Goal: Information Seeking & Learning: Check status

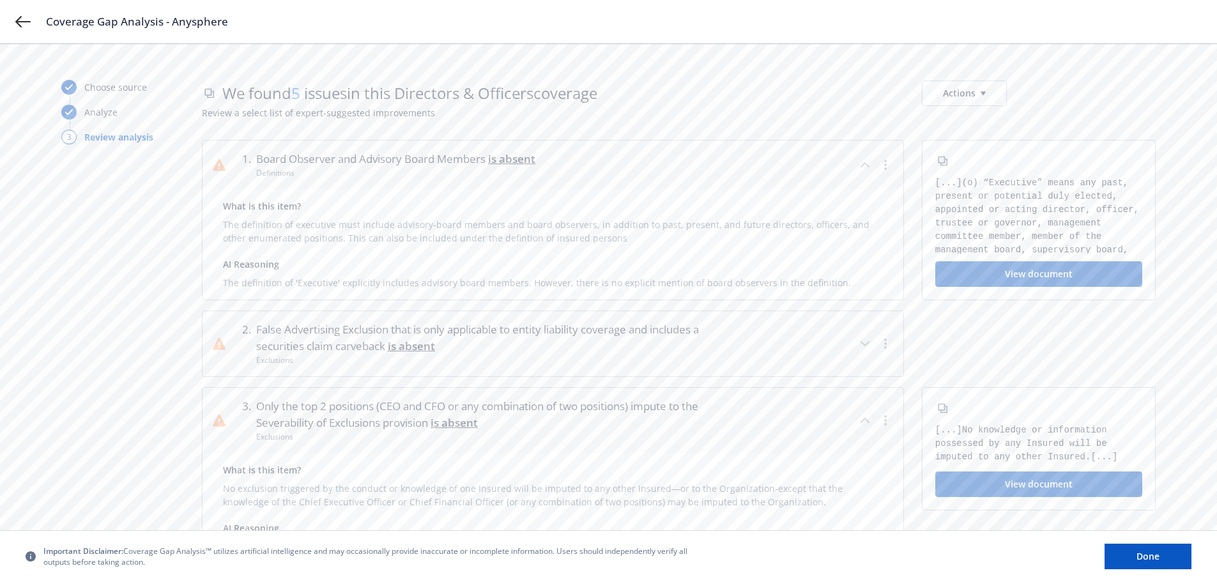
scroll to position [256, 0]
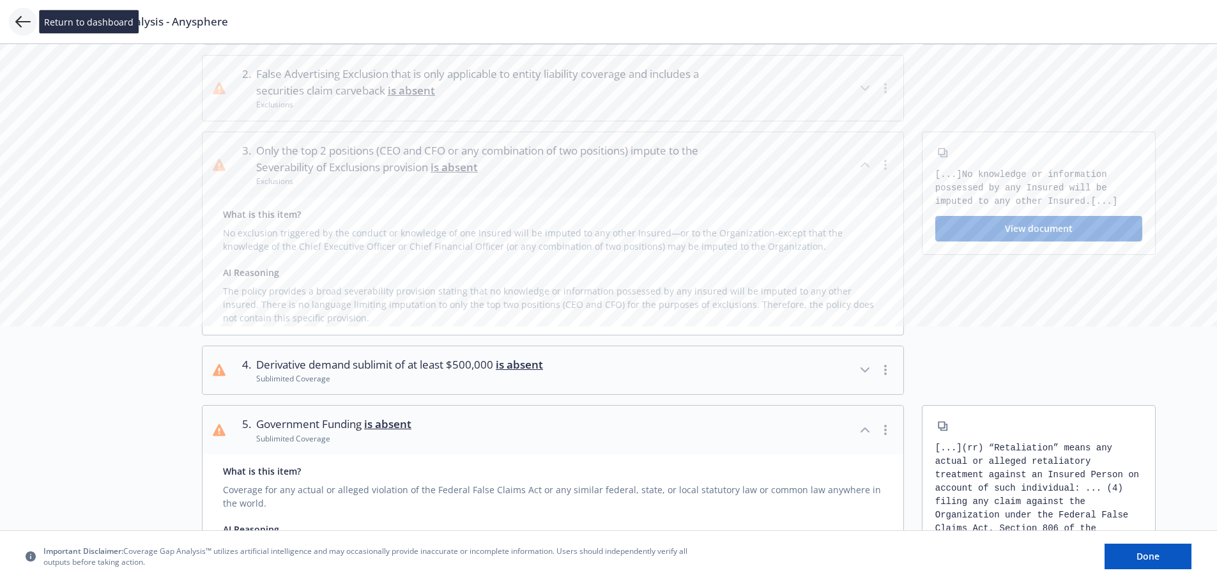
click at [20, 21] on icon at bounding box center [22, 22] width 15 height 12
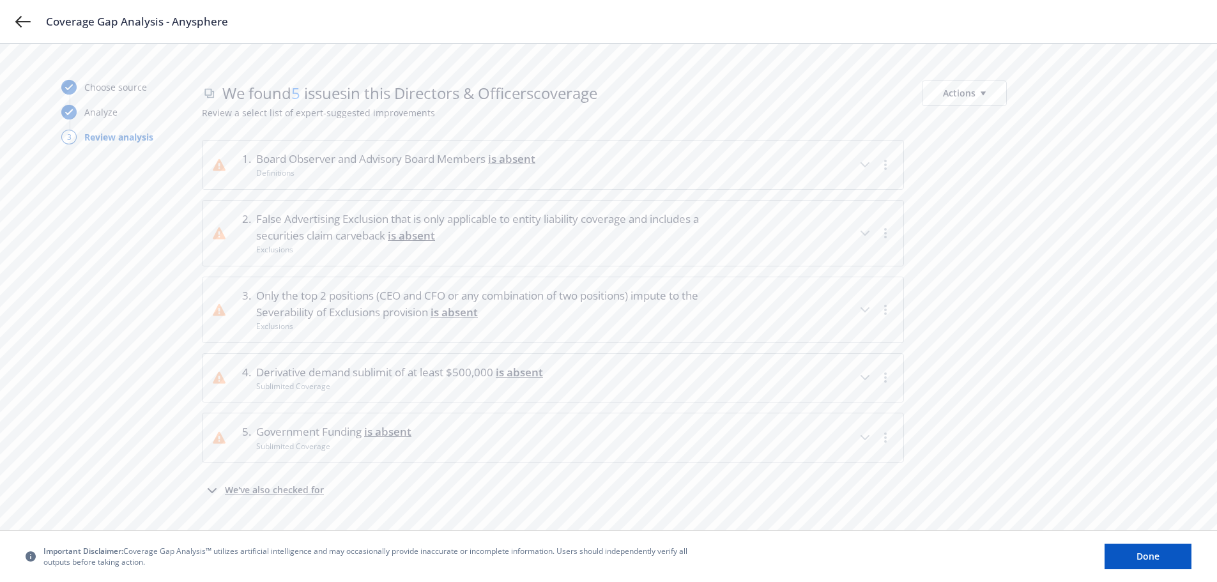
scroll to position [24, 0]
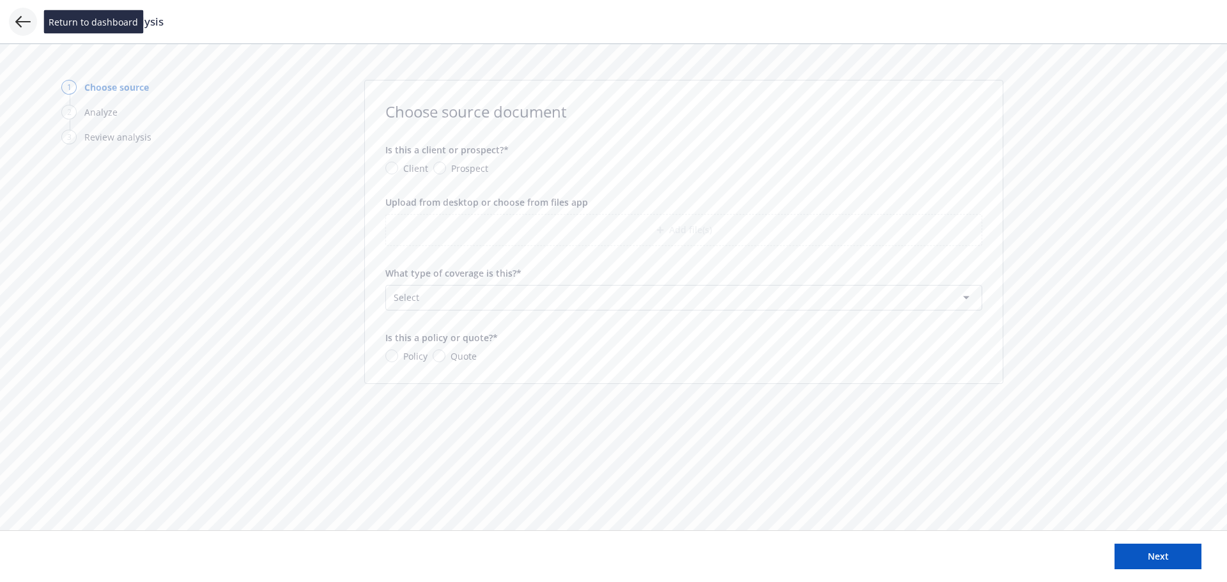
click at [20, 26] on icon at bounding box center [22, 22] width 15 height 12
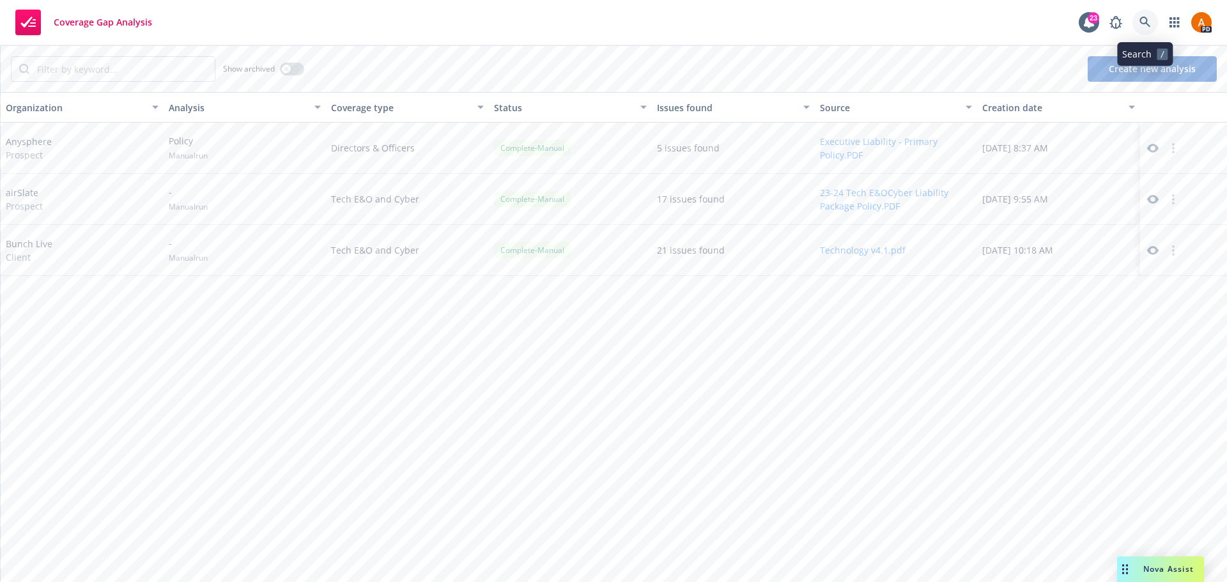
click at [1149, 21] on icon at bounding box center [1145, 23] width 12 height 12
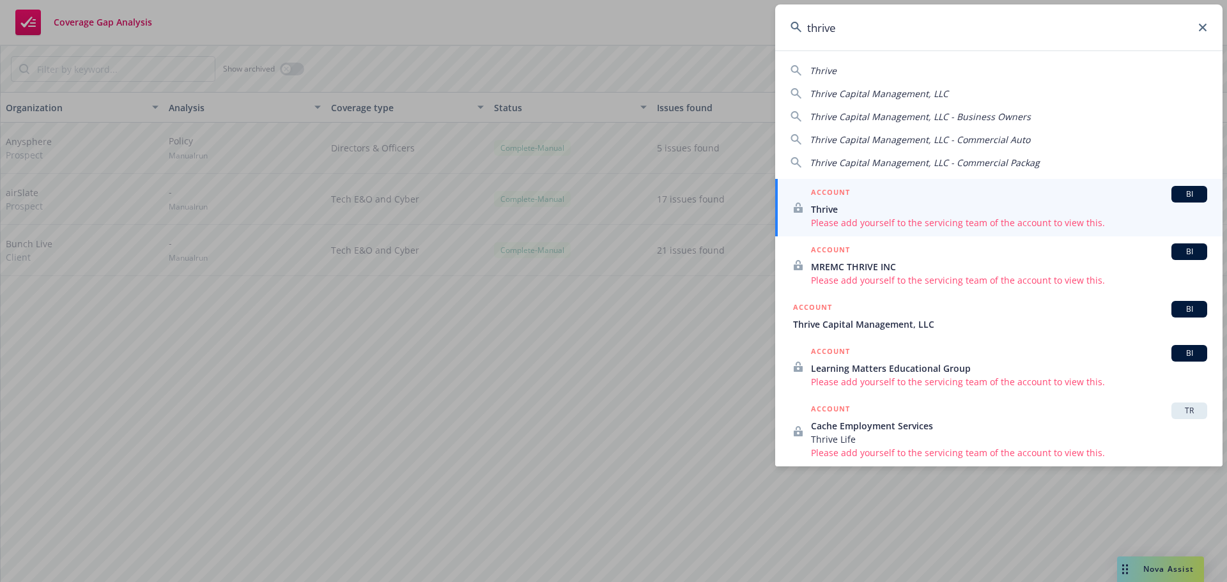
click at [847, 90] on span "Thrive Capital Management, LLC" at bounding box center [879, 94] width 139 height 12
type input "Thrive Capital Management, LLC"
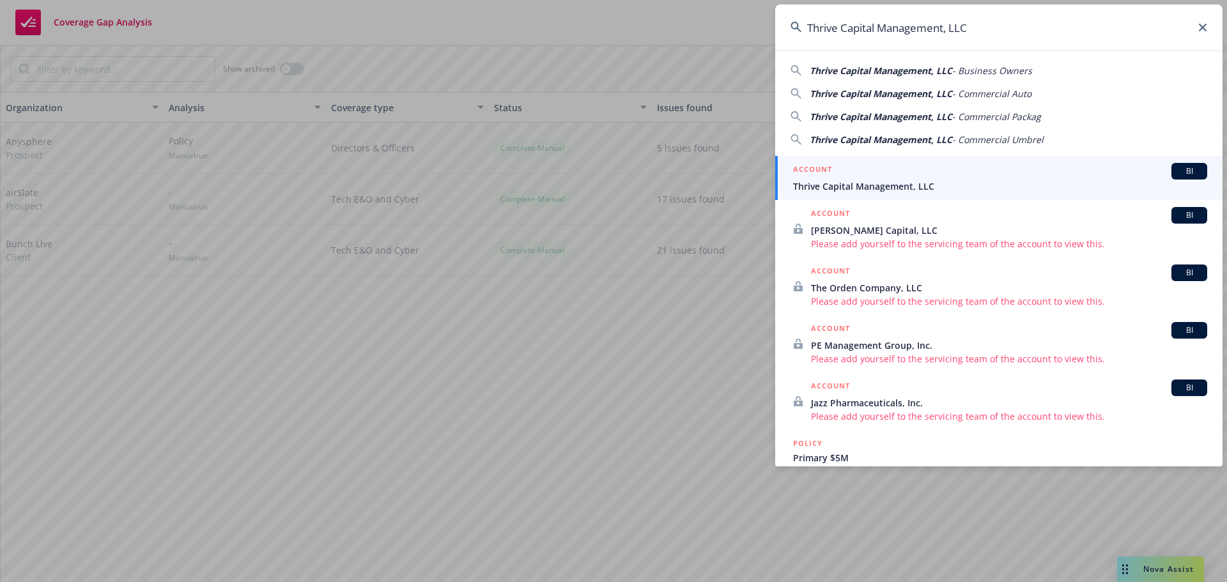
click at [863, 188] on span "Thrive Capital Management, LLC" at bounding box center [1000, 186] width 414 height 13
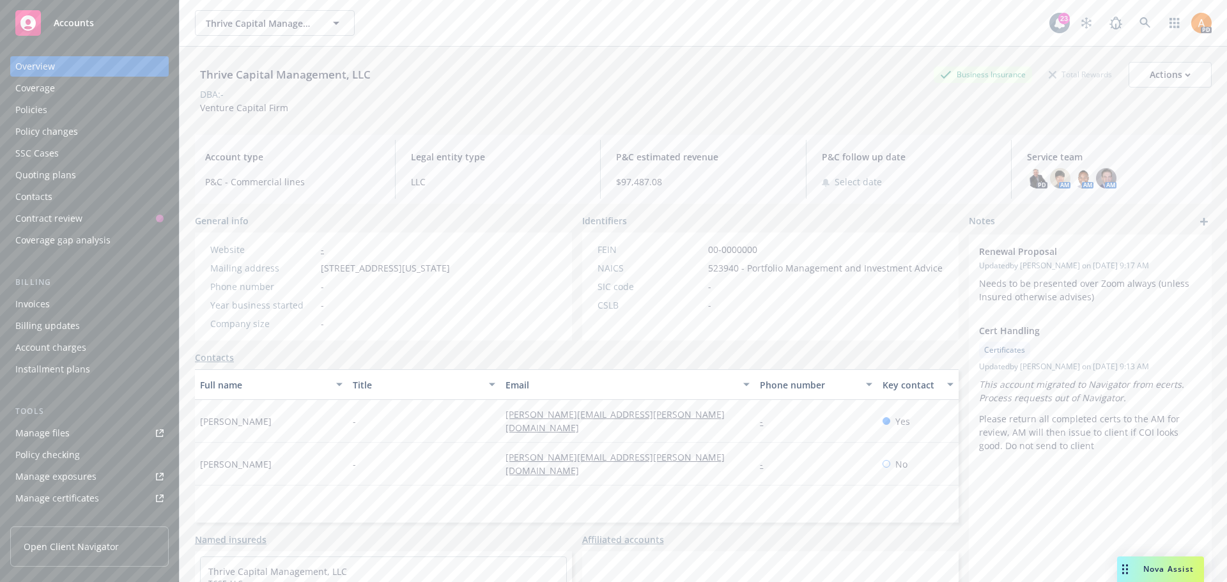
click at [31, 112] on div "Policies" at bounding box center [31, 110] width 32 height 20
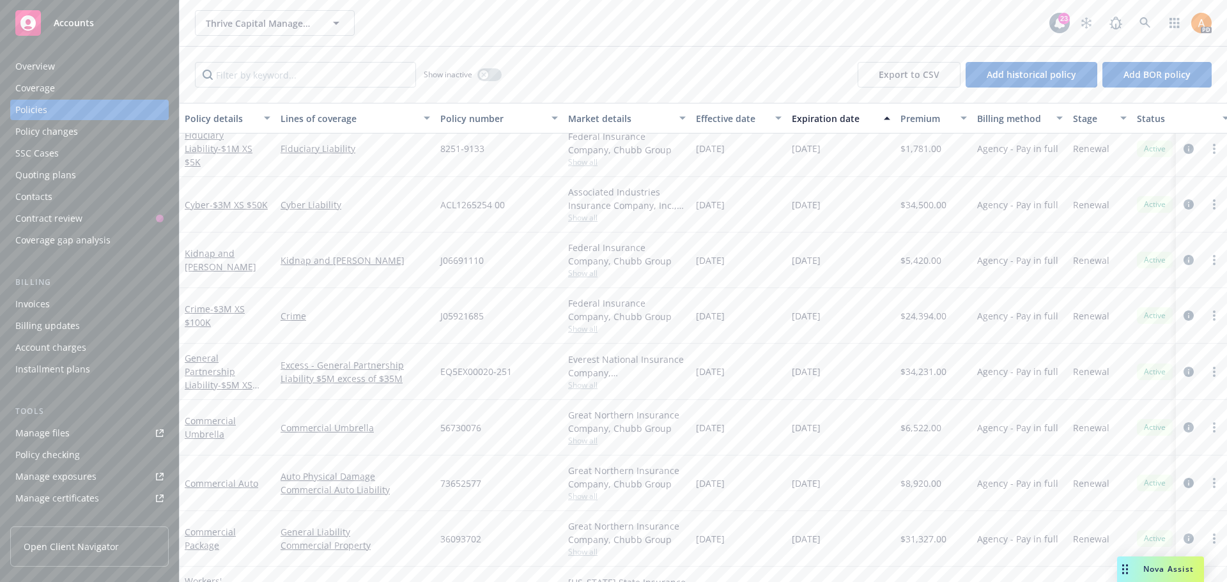
scroll to position [421, 0]
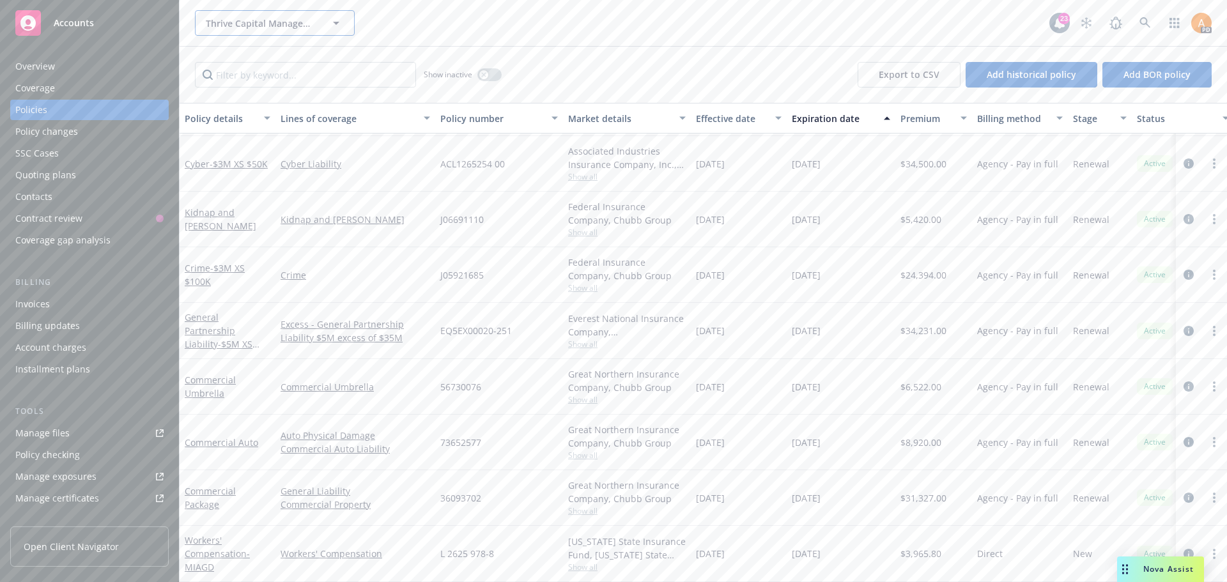
click at [249, 24] on span "Thrive Capital Management, LLC" at bounding box center [261, 23] width 111 height 13
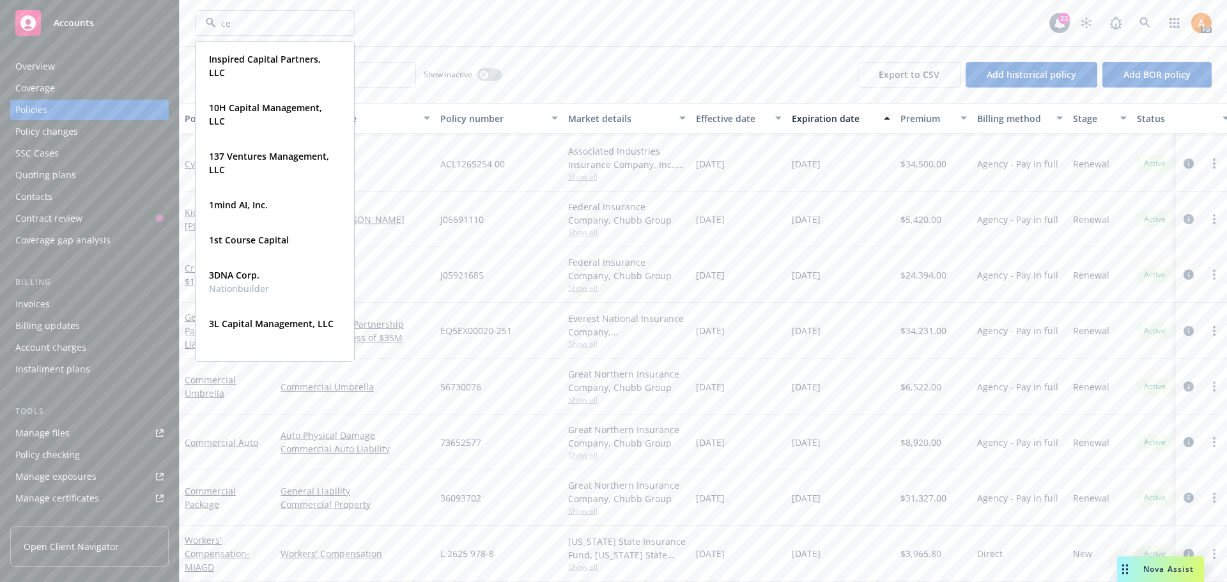
type input "cer"
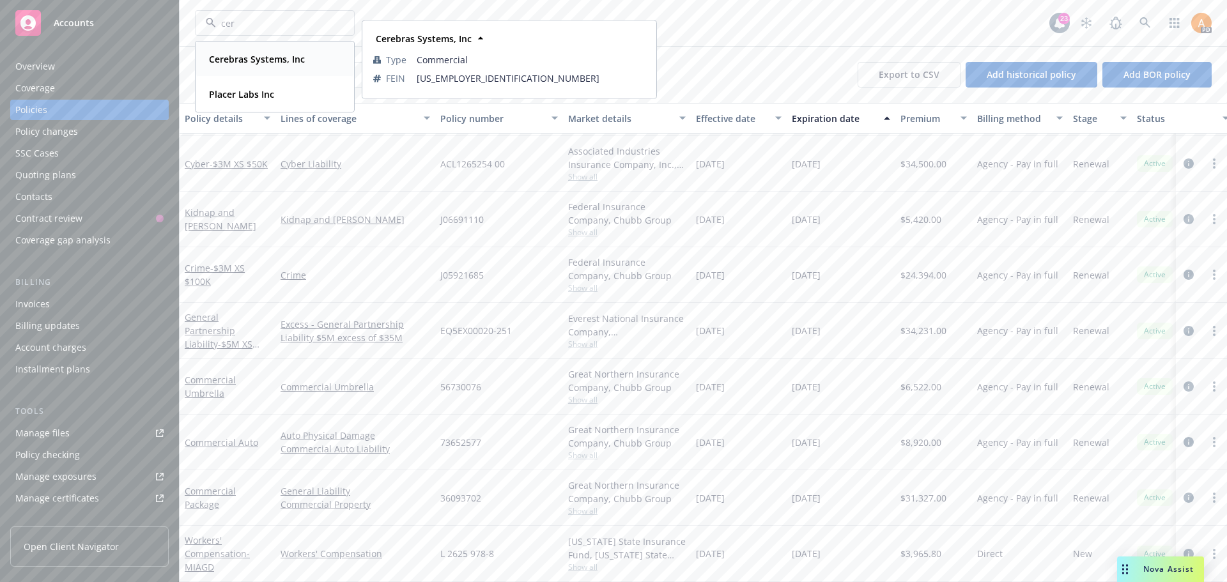
click at [242, 58] on strong "Cerebras Systems, Inc" at bounding box center [257, 59] width 96 height 12
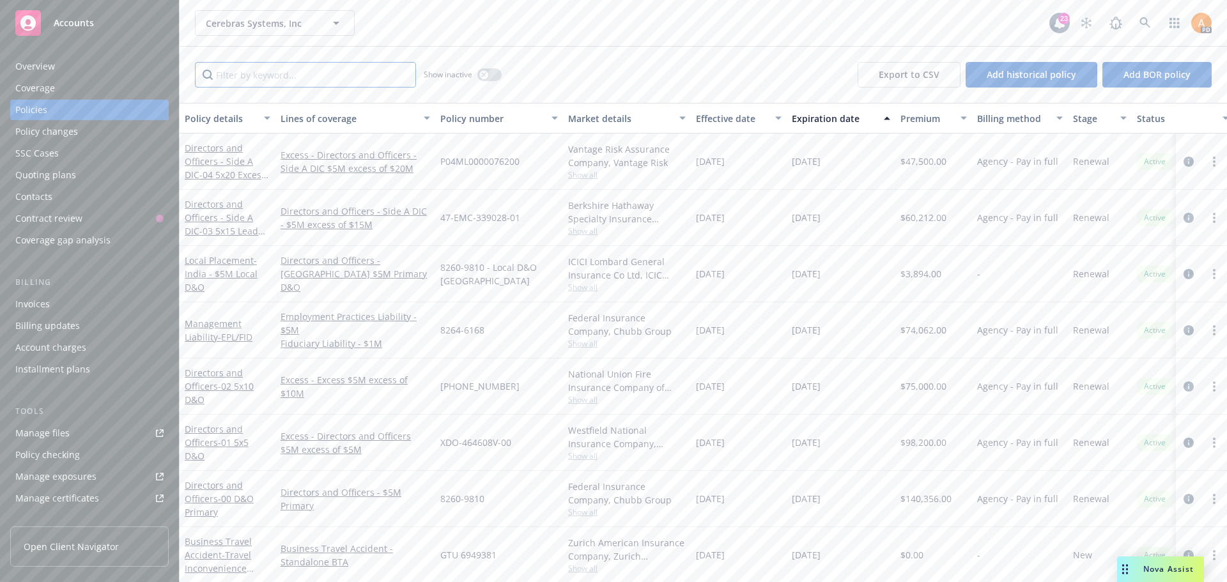
click at [306, 73] on input "Filter by keyword..." at bounding box center [305, 75] width 221 height 26
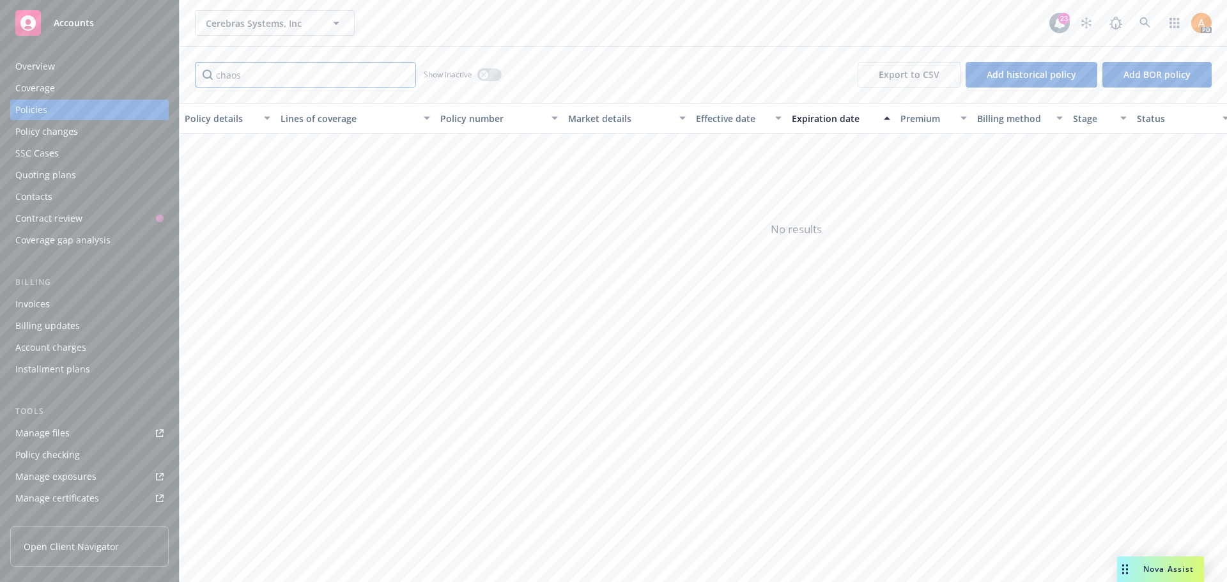
type input "chaos"
click at [274, 20] on span "Cerebras Systems, Inc" at bounding box center [261, 23] width 111 height 13
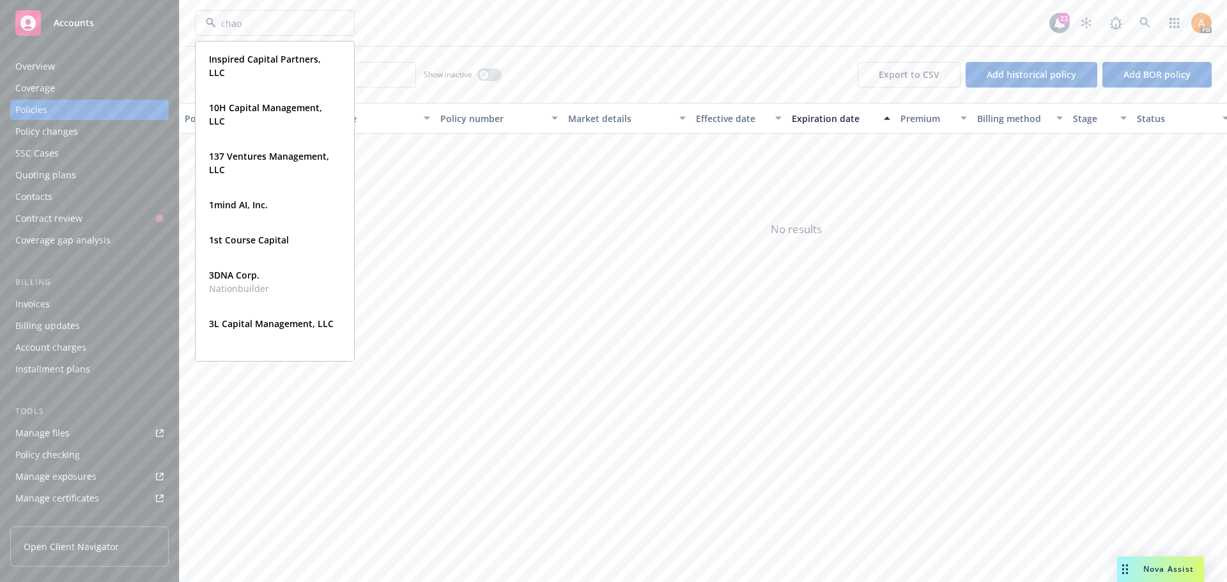
type input "chaos"
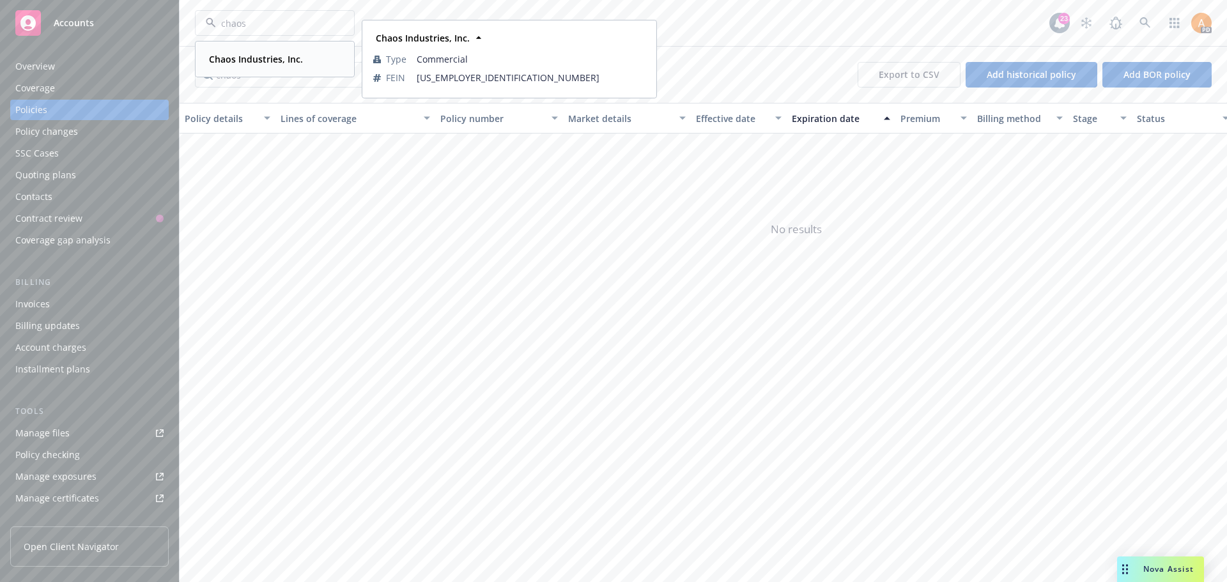
click at [292, 65] on span "Chaos Industries, Inc." at bounding box center [256, 58] width 94 height 13
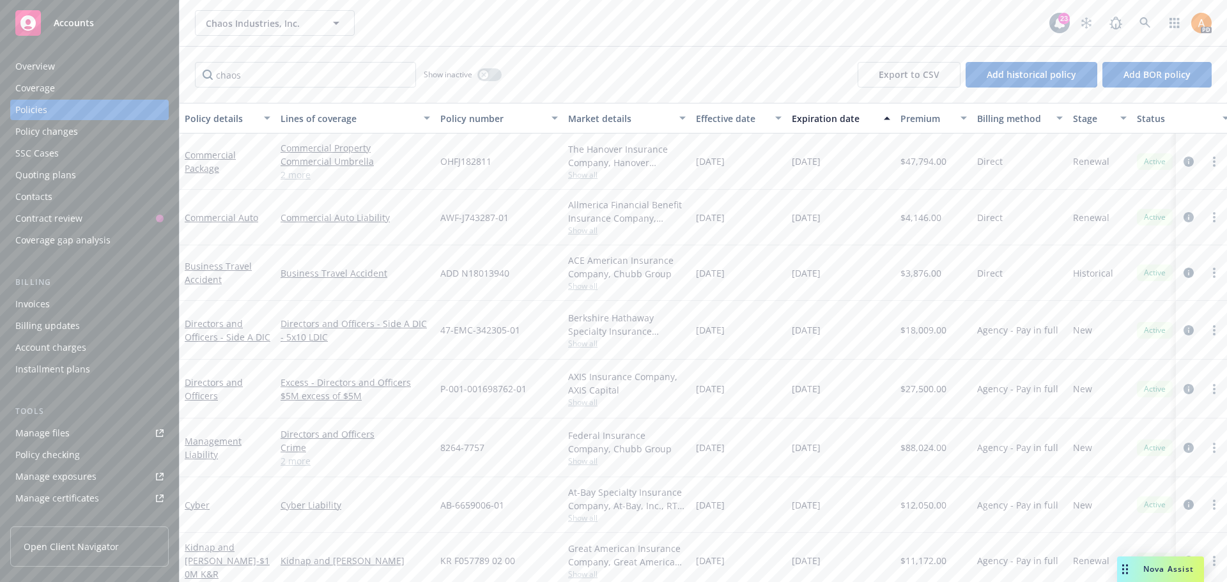
scroll to position [3, 0]
click at [588, 509] on span "Show all" at bounding box center [627, 514] width 118 height 11
click at [289, 171] on link "2 more" at bounding box center [356, 171] width 150 height 13
